Goal: Transaction & Acquisition: Purchase product/service

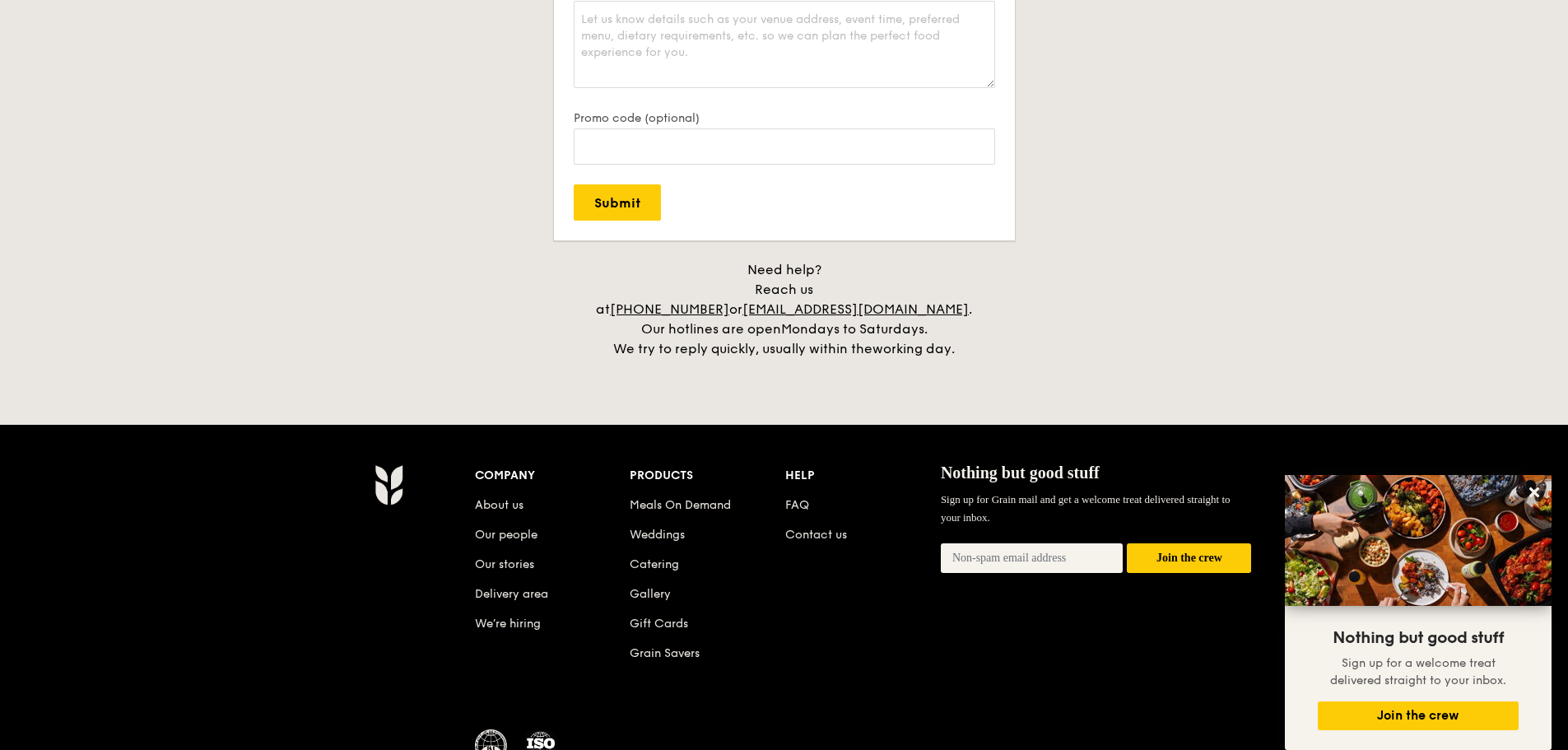
scroll to position [3623, 0]
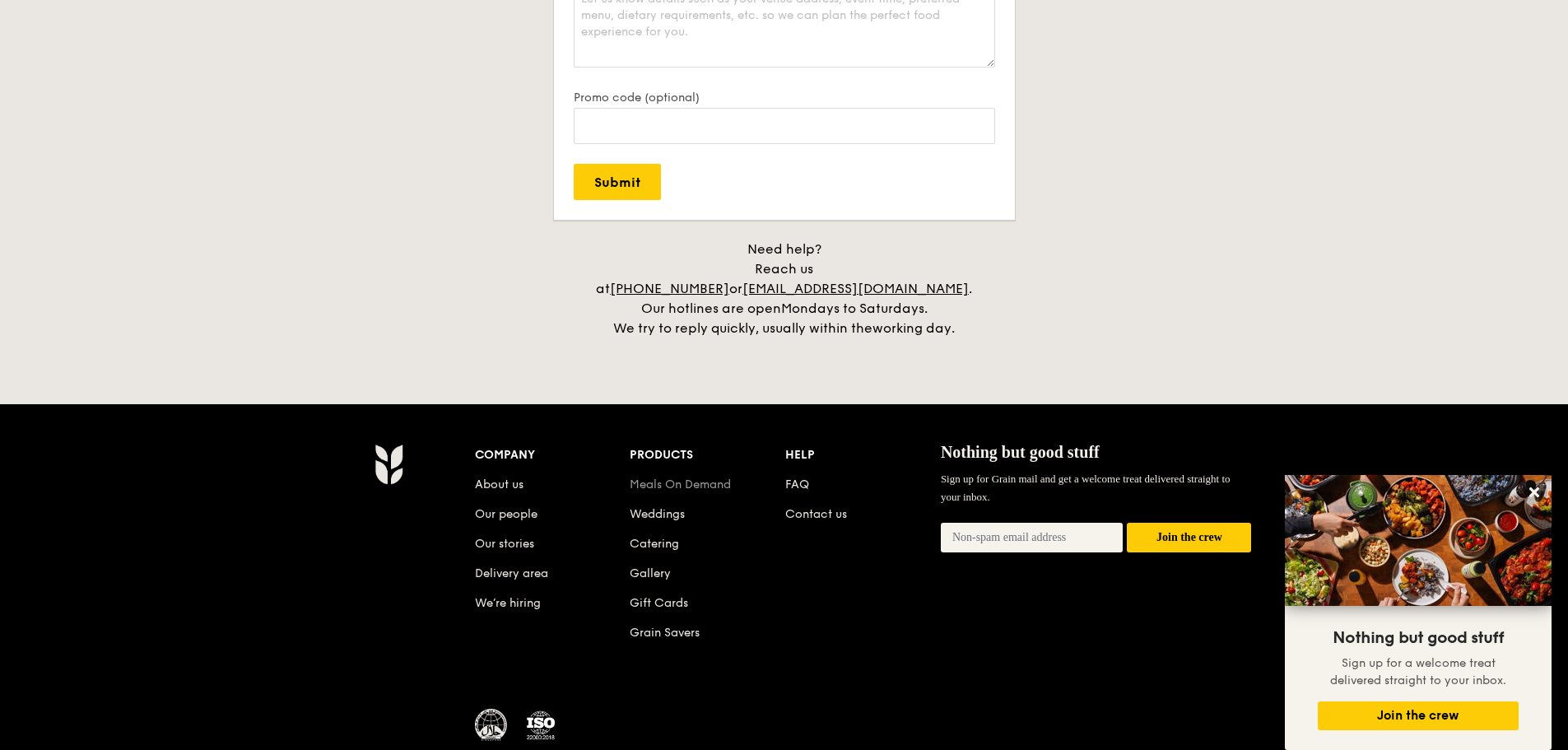
click at [674, 478] on link "Meals On Demand" at bounding box center [681, 484] width 102 height 14
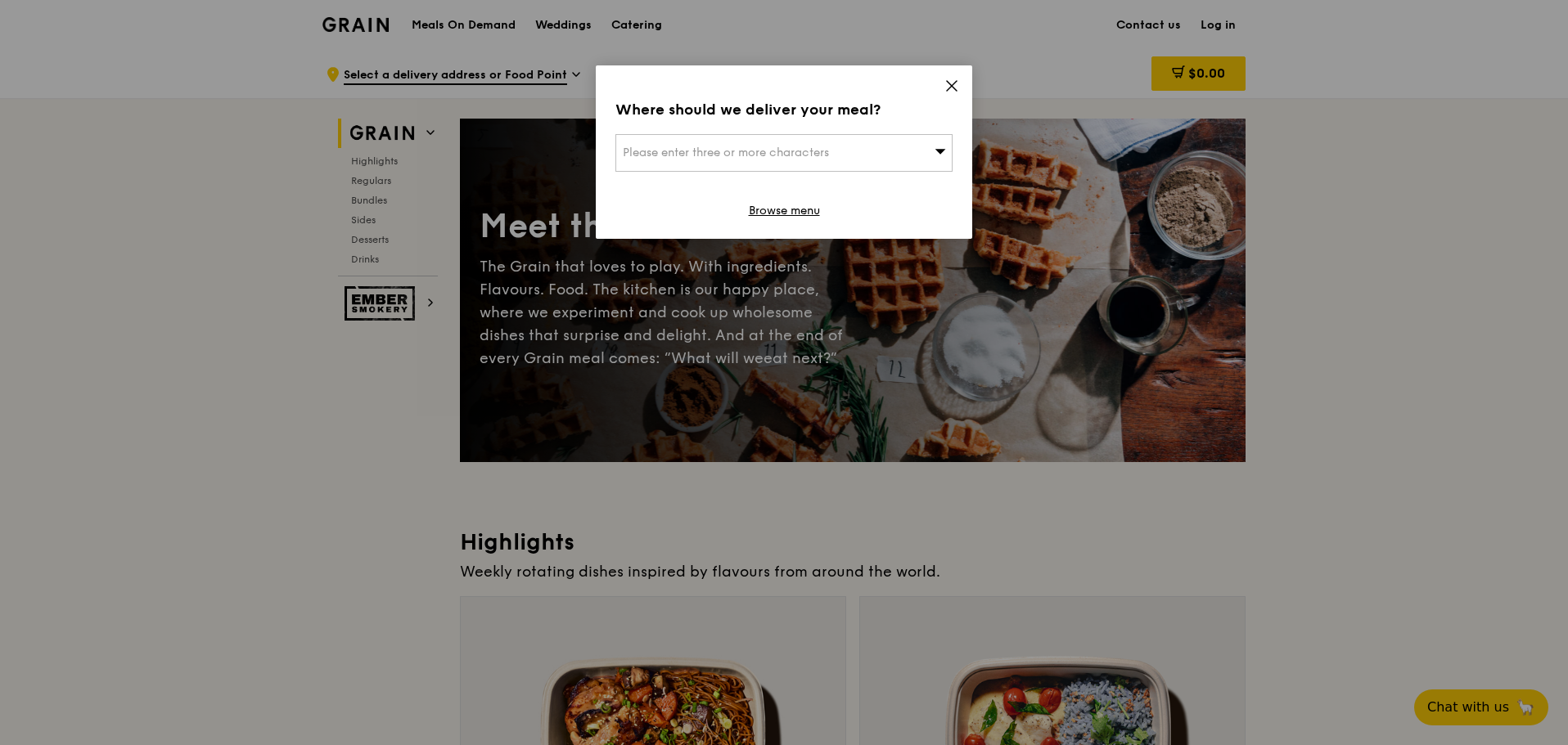
click at [950, 81] on icon at bounding box center [952, 86] width 14 height 14
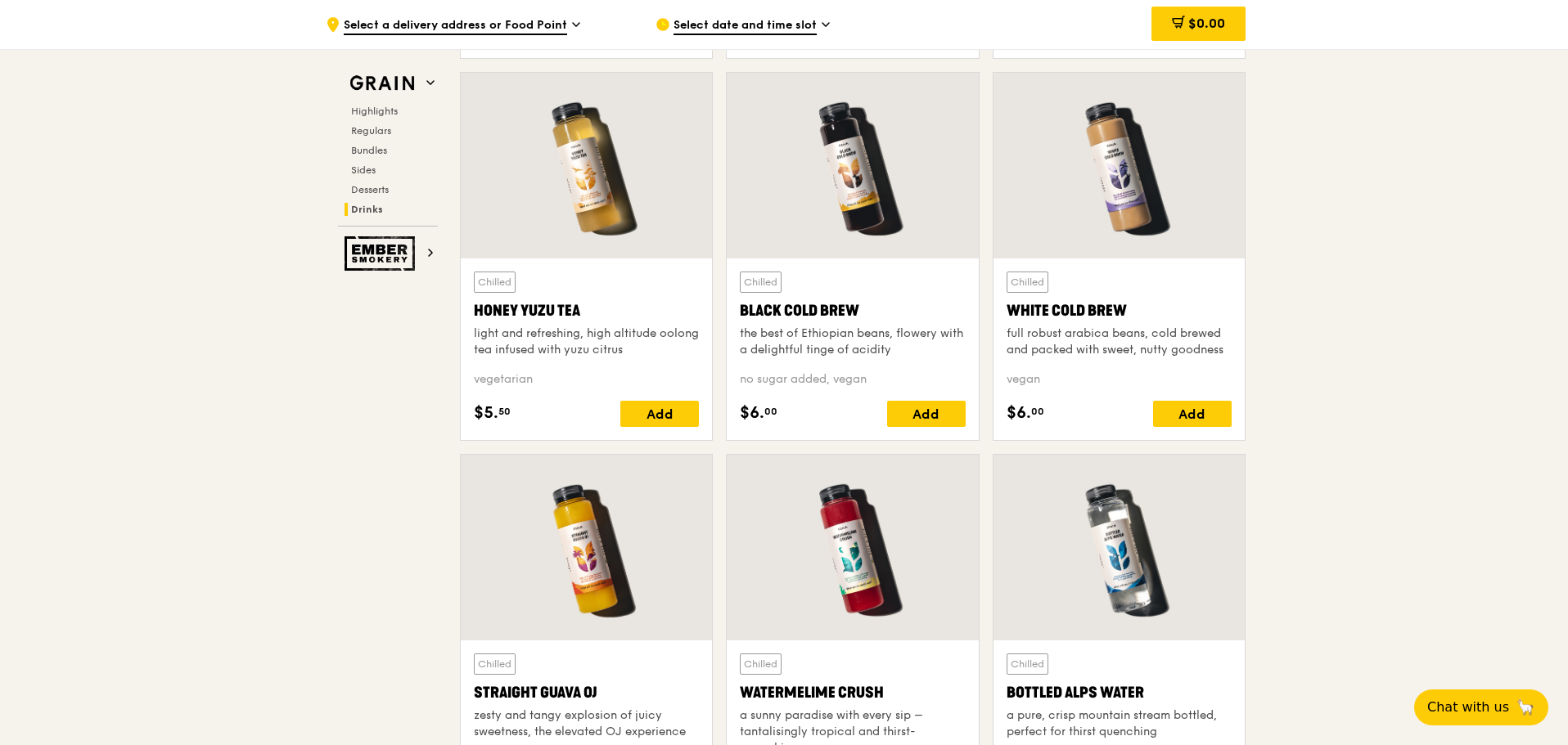
scroll to position [6462, 0]
